Goal: Navigation & Orientation: Find specific page/section

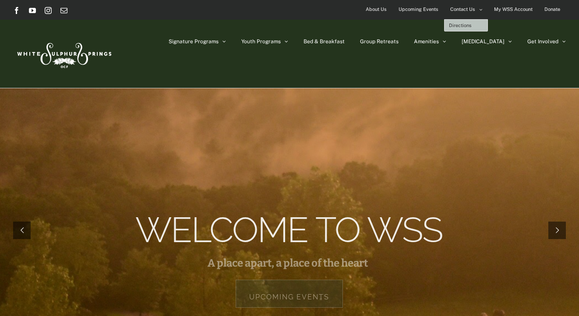
click at [460, 25] on span "Directions" at bounding box center [460, 25] width 23 height 5
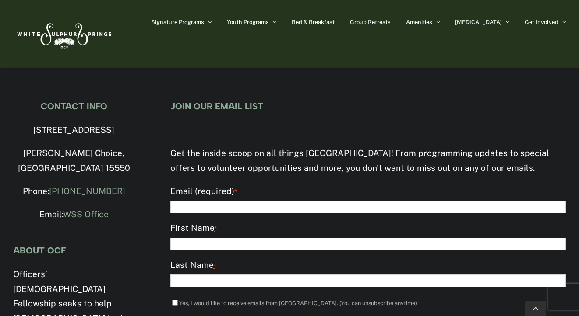
scroll to position [835, 0]
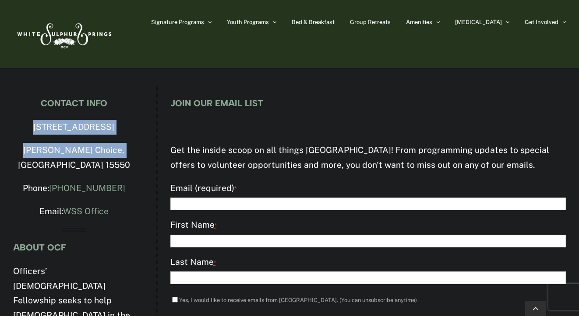
drag, startPoint x: 24, startPoint y: 125, endPoint x: 124, endPoint y: 148, distance: 102.8
click at [124, 148] on div "CONTACT INFO [STREET_ADDRESS][PERSON_NAME] Phone: [PHONE_NUMBER] Email: WSS Off…" at bounding box center [74, 277] width 122 height 358
copy div "[STREET_ADDRESS][PERSON_NAME]"
